Goal: Navigation & Orientation: Find specific page/section

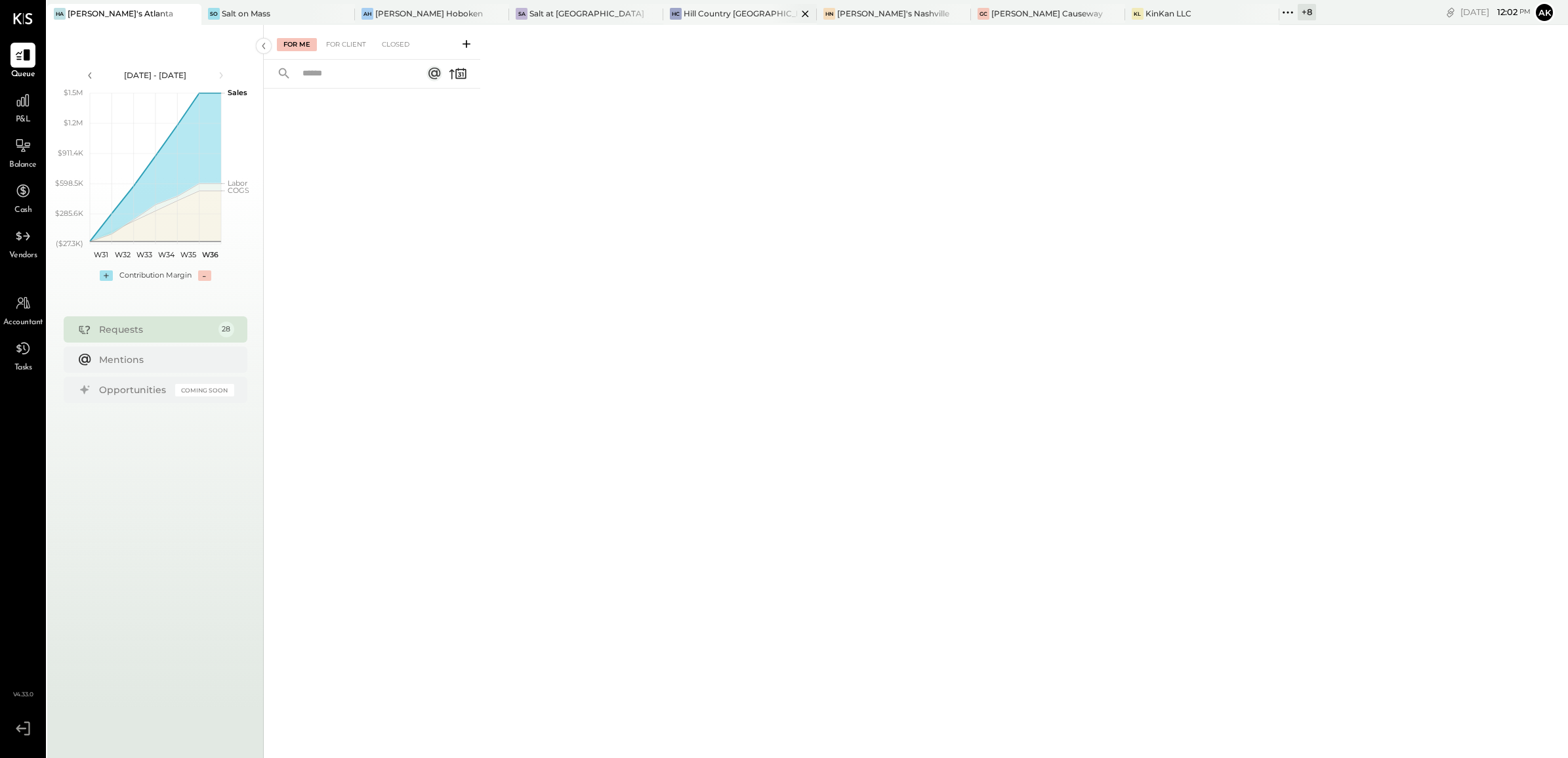
click at [683, 8] on div "Hill Country [GEOGRAPHIC_DATA]" at bounding box center [741, 13] width 114 height 11
